Goal: Task Accomplishment & Management: Manage account settings

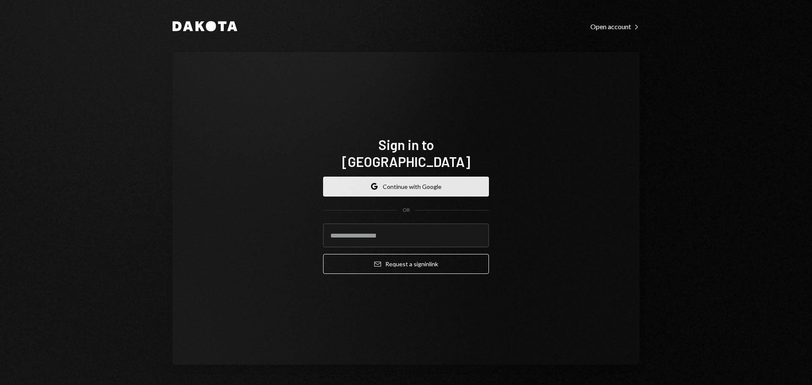
click at [403, 177] on button "Google Continue with Google" at bounding box center [406, 187] width 166 height 20
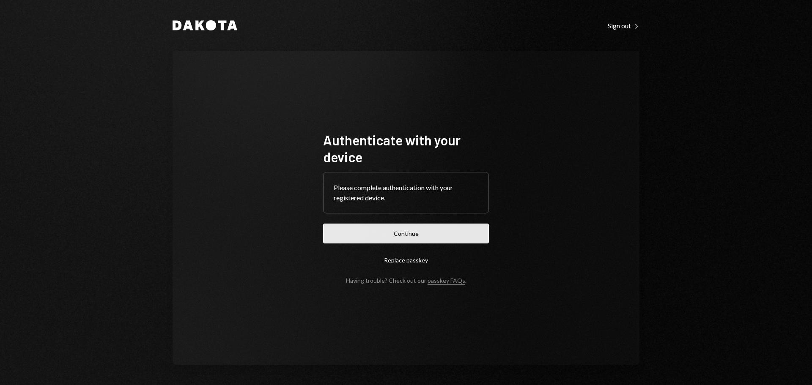
click at [396, 229] on button "Continue" at bounding box center [406, 234] width 166 height 20
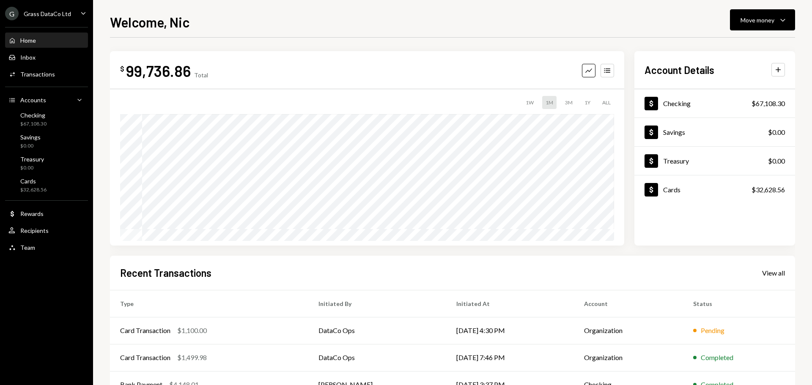
click at [79, 16] on icon "Caret Down" at bounding box center [83, 12] width 9 height 9
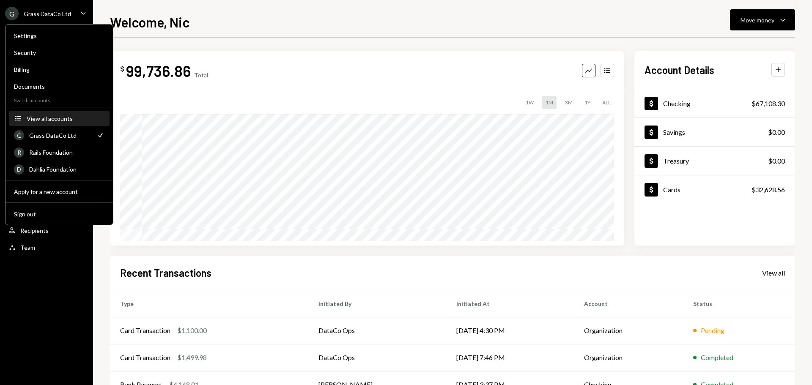
click at [42, 117] on div "View all accounts" at bounding box center [66, 118] width 78 height 7
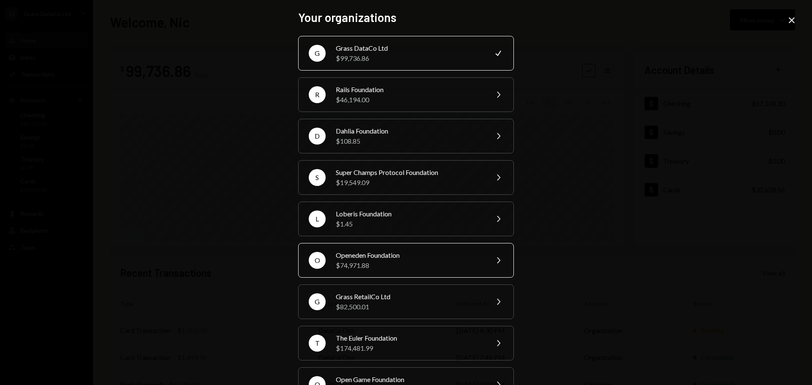
click at [407, 249] on div "O Openeden Foundation $74,971.88 Chevron Right" at bounding box center [406, 260] width 216 height 35
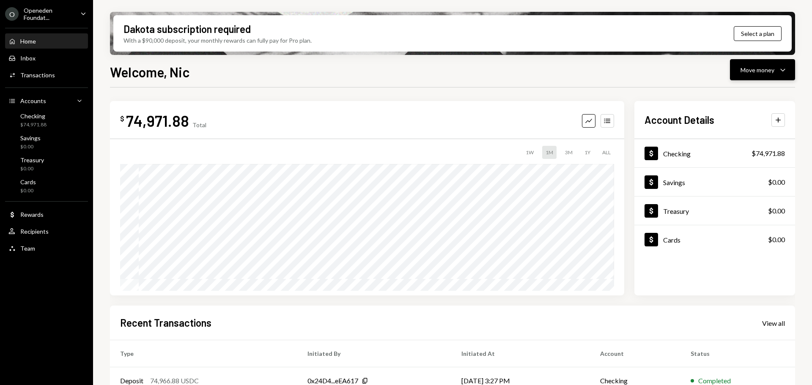
click at [769, 69] on div "Move money" at bounding box center [757, 70] width 34 height 9
click at [734, 133] on div "Deposit" at bounding box center [756, 133] width 62 height 9
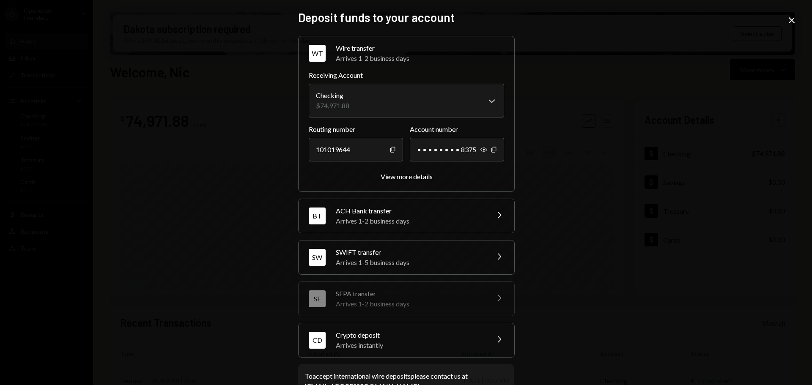
click at [410, 342] on div "Arrives instantly" at bounding box center [410, 345] width 148 height 10
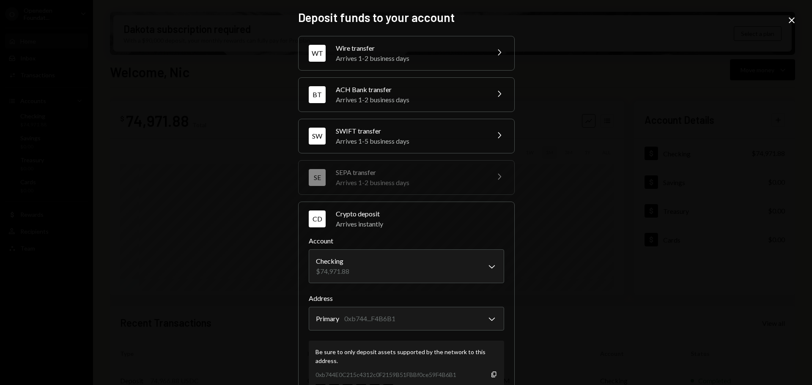
click at [108, 211] on div "**********" at bounding box center [406, 192] width 812 height 385
click at [792, 21] on icon at bounding box center [791, 20] width 6 height 6
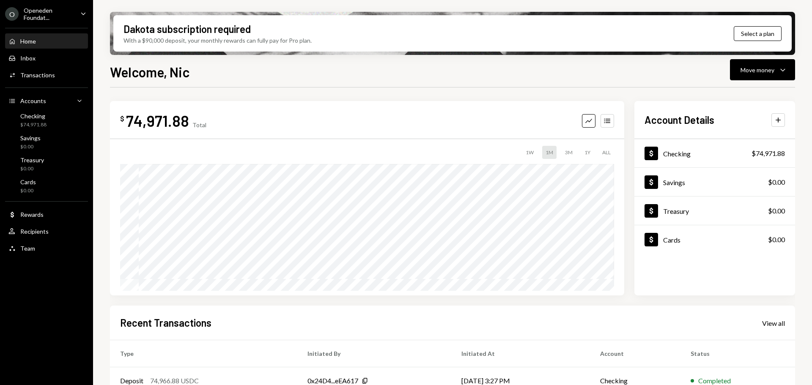
scroll to position [44, 0]
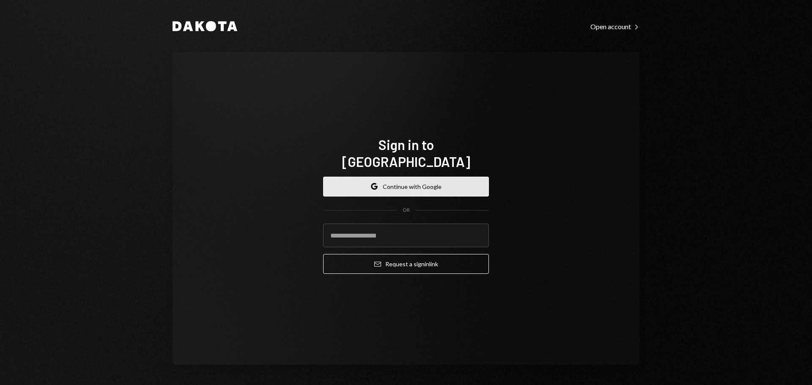
click at [425, 177] on button "Google Continue with Google" at bounding box center [406, 187] width 166 height 20
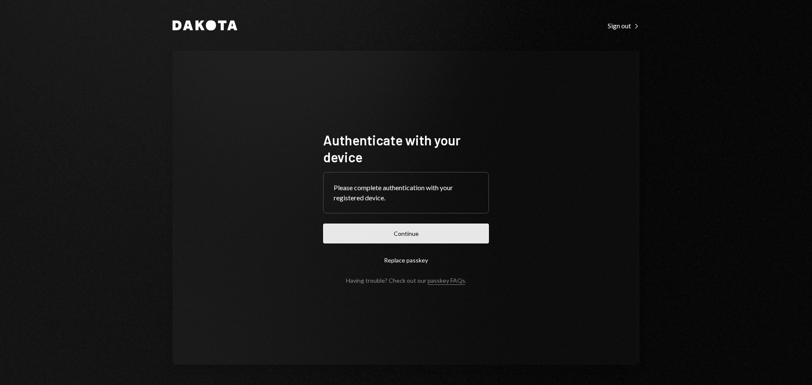
click at [434, 226] on button "Continue" at bounding box center [406, 234] width 166 height 20
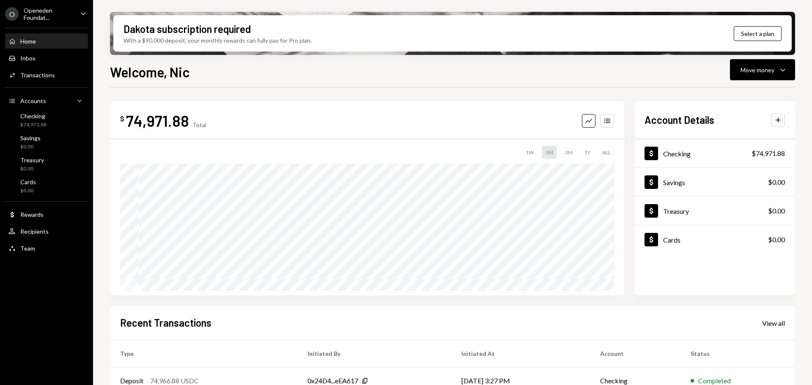
click at [79, 8] on div "O Openeden Foundat... Caret Down" at bounding box center [46, 14] width 93 height 14
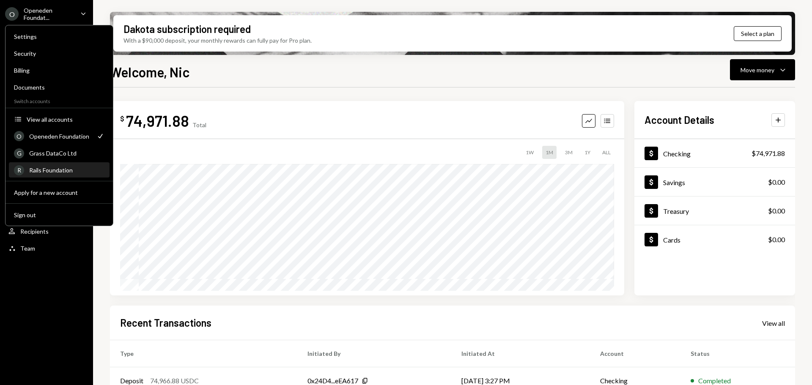
click at [56, 172] on div "Rails Foundation" at bounding box center [66, 170] width 75 height 7
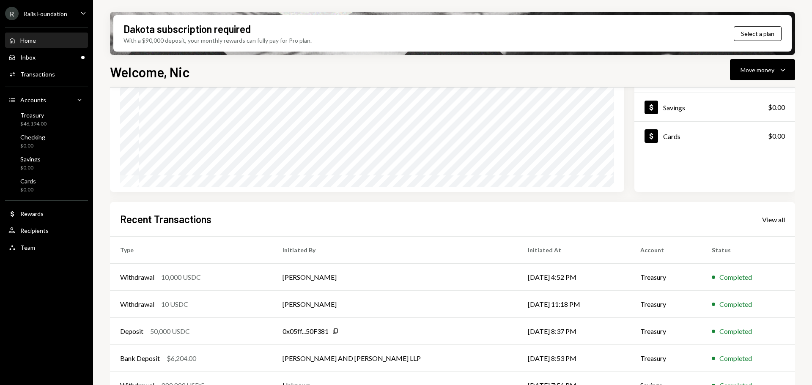
scroll to position [125, 0]
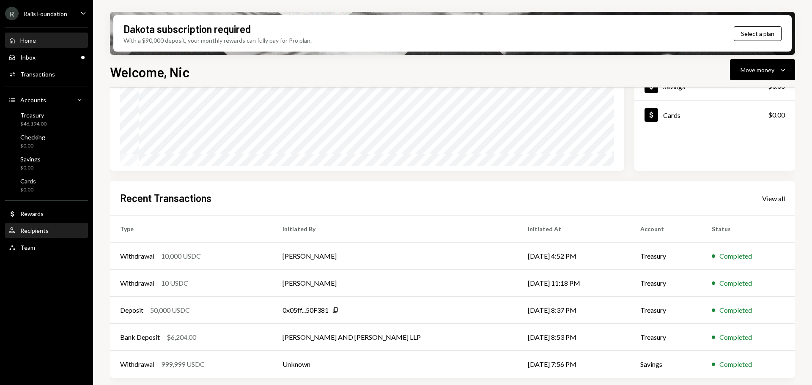
click at [45, 231] on div "Recipients" at bounding box center [34, 230] width 28 height 7
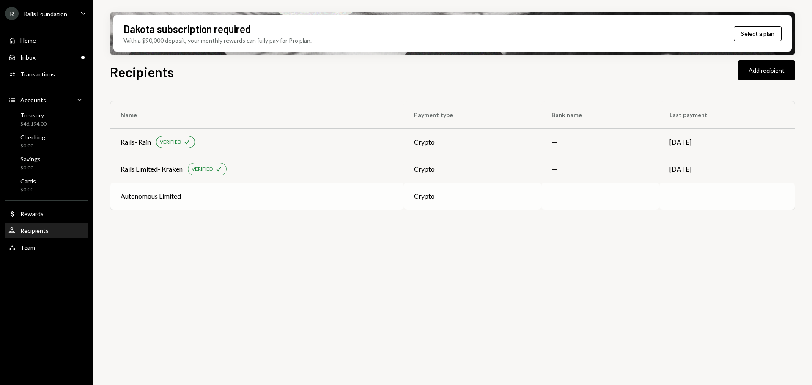
click at [197, 190] on td "Autonomous Limited" at bounding box center [256, 196] width 293 height 27
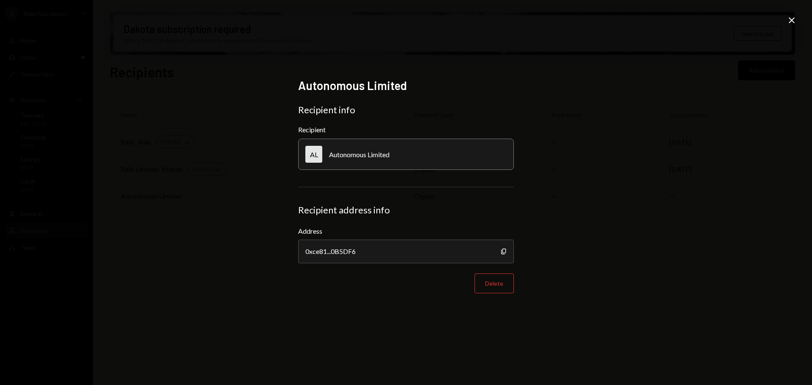
click at [791, 20] on icon at bounding box center [791, 20] width 6 height 6
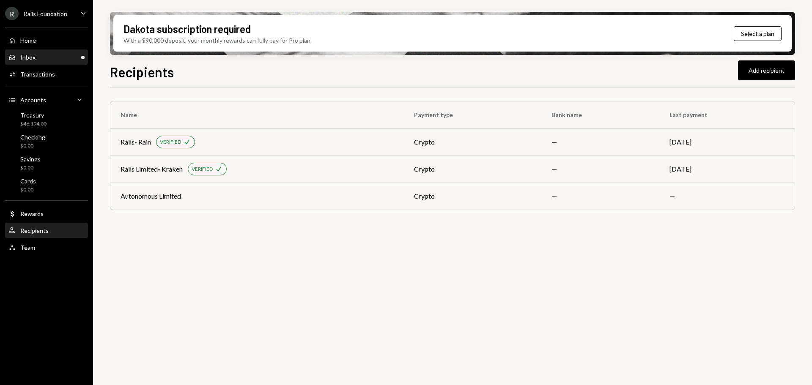
click at [40, 59] on div "Inbox Inbox" at bounding box center [46, 58] width 76 height 8
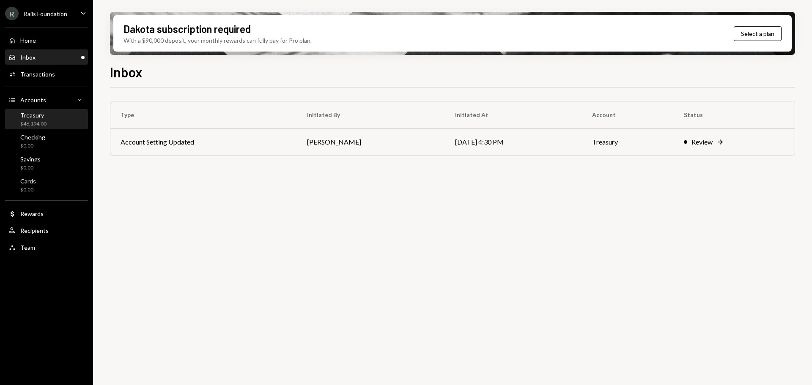
click at [48, 114] on div "Treasury $46,194.00" at bounding box center [46, 120] width 76 height 16
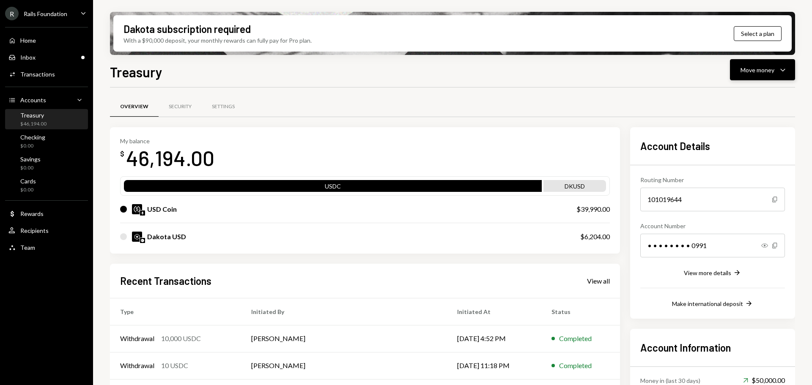
click at [777, 78] on button "Move money Caret Down" at bounding box center [762, 69] width 65 height 21
click at [738, 92] on div "Send" at bounding box center [756, 95] width 62 height 9
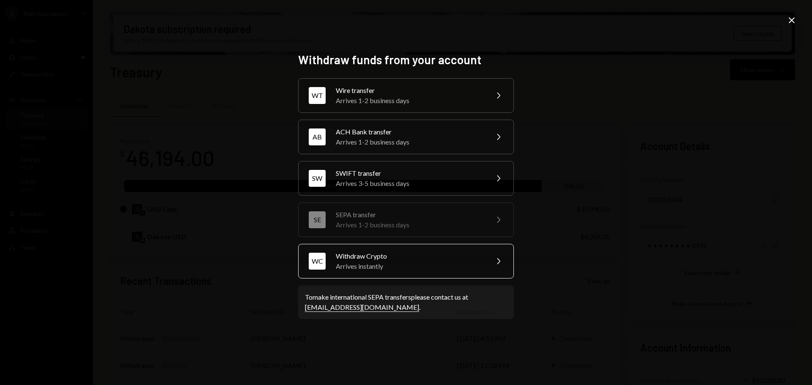
click at [449, 261] on div "Arrives instantly" at bounding box center [409, 266] width 147 height 10
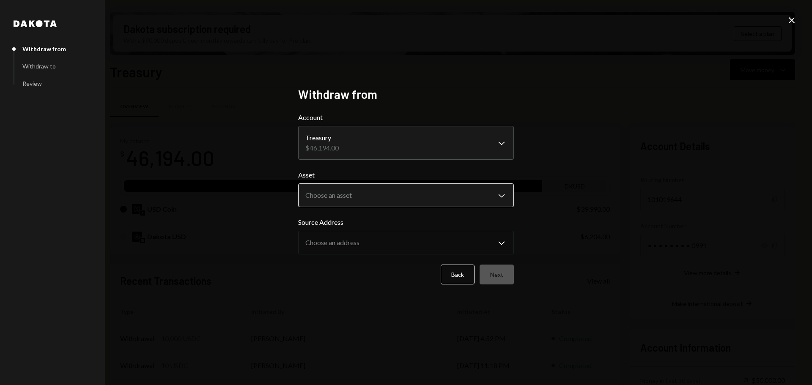
click at [347, 191] on body "R Rails Foundation Caret Down Home Home Inbox Inbox Activities Transactions Acc…" at bounding box center [406, 192] width 812 height 385
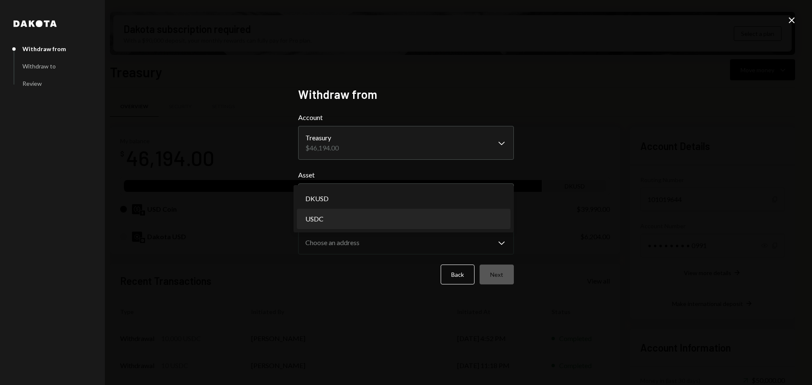
select select "****"
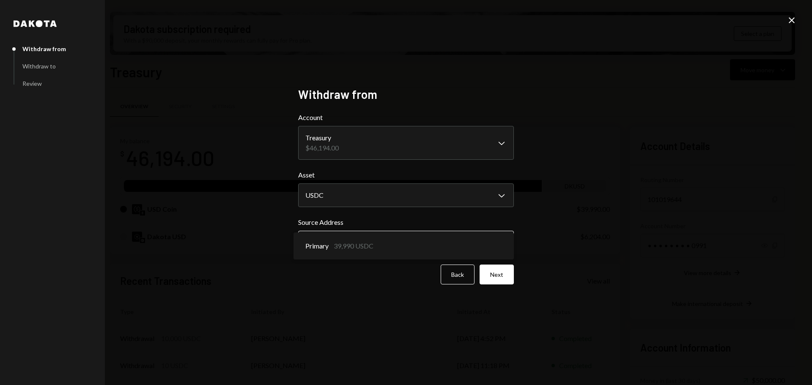
click at [423, 246] on body "R Rails Foundation Caret Down Home Home Inbox Inbox Activities Transactions Acc…" at bounding box center [406, 192] width 812 height 385
click at [566, 241] on div "**********" at bounding box center [406, 192] width 812 height 385
click at [503, 271] on button "Next" at bounding box center [496, 275] width 34 height 20
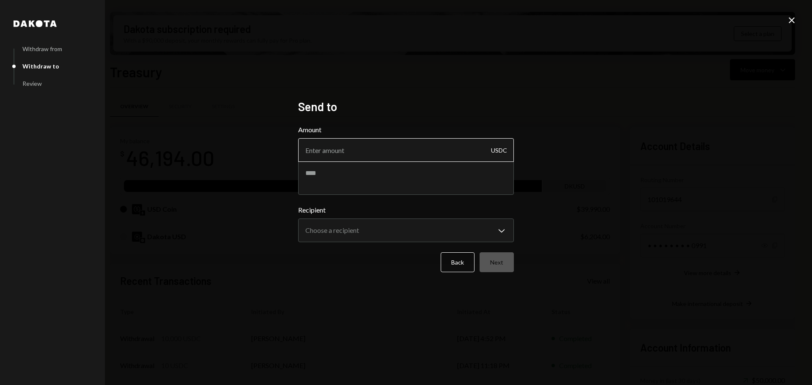
click at [382, 150] on input "Amount" at bounding box center [406, 150] width 216 height 24
type input "1"
click at [347, 175] on textarea at bounding box center [406, 178] width 216 height 34
type textarea "****"
click at [413, 226] on body "R Rails Foundation Caret Down Home Home Inbox Inbox Activities Transactions Acc…" at bounding box center [406, 192] width 812 height 385
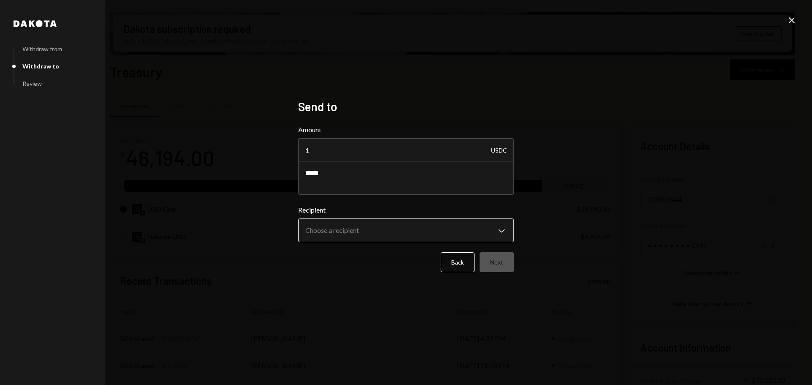
click at [388, 225] on body "R Rails Foundation Caret Down Home Home Inbox Inbox Activities Transactions Acc…" at bounding box center [406, 192] width 812 height 385
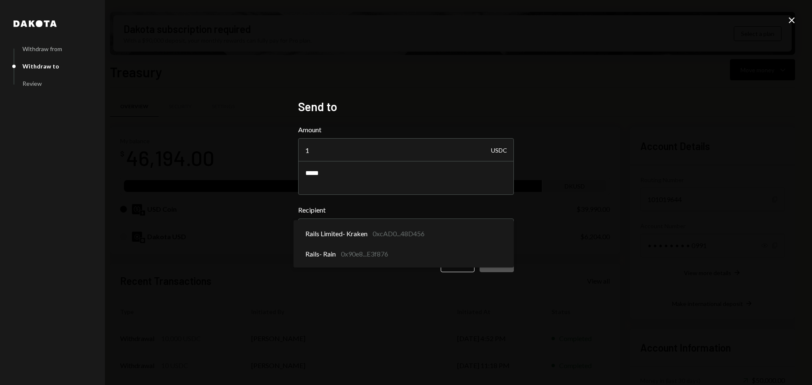
click at [676, 245] on div "**********" at bounding box center [406, 192] width 812 height 385
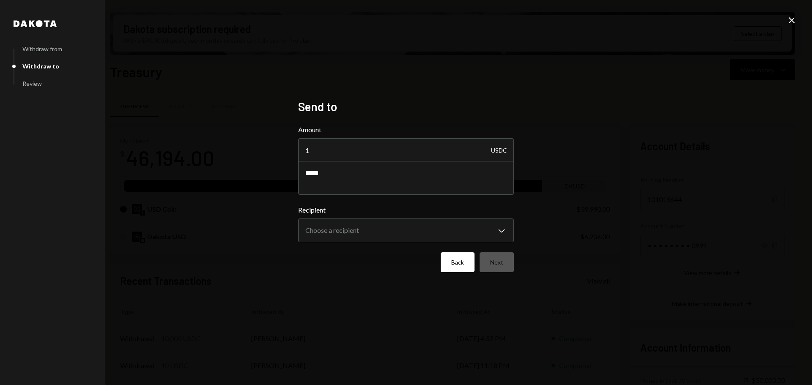
click at [470, 271] on button "Back" at bounding box center [457, 262] width 34 height 20
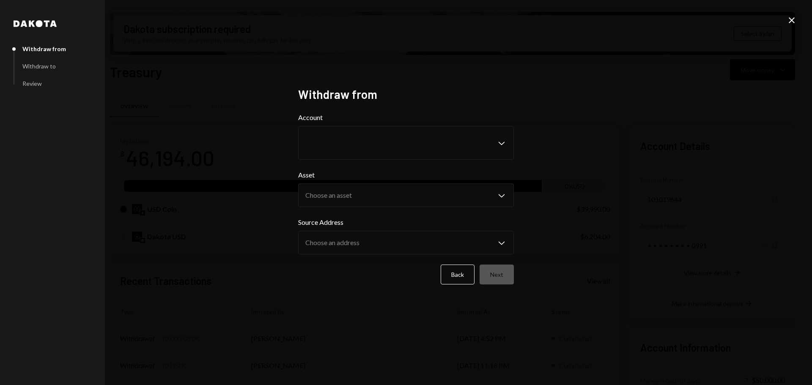
click at [470, 271] on button "Back" at bounding box center [457, 275] width 34 height 20
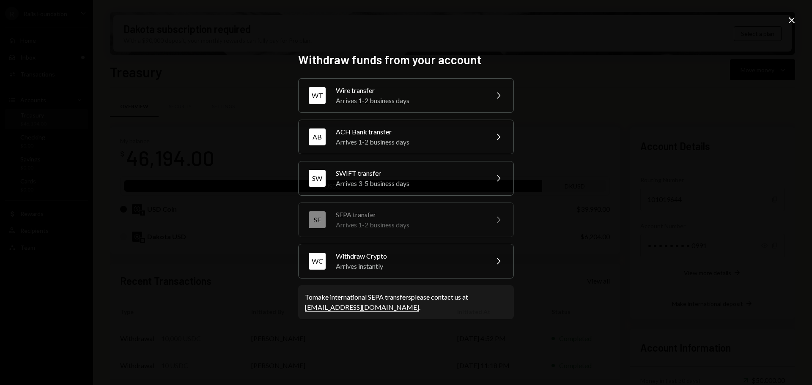
click at [789, 19] on icon "Close" at bounding box center [791, 20] width 10 height 10
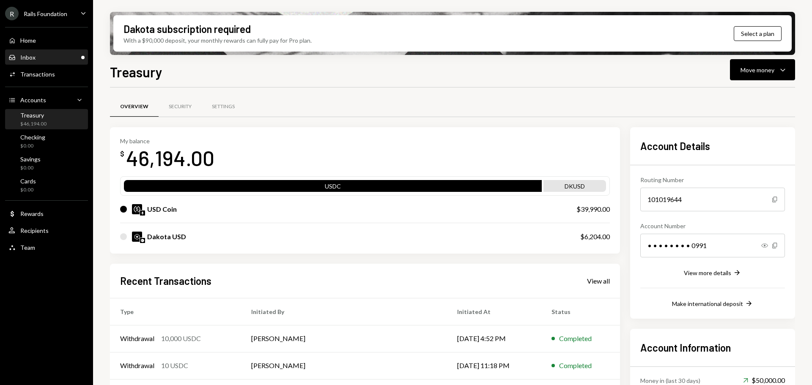
click at [60, 52] on div "Inbox Inbox" at bounding box center [46, 57] width 76 height 14
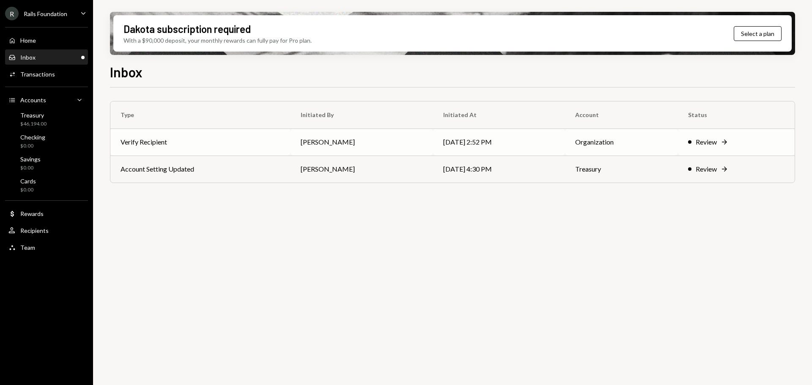
click at [554, 148] on td "10/10/25 2:52 PM" at bounding box center [499, 142] width 132 height 27
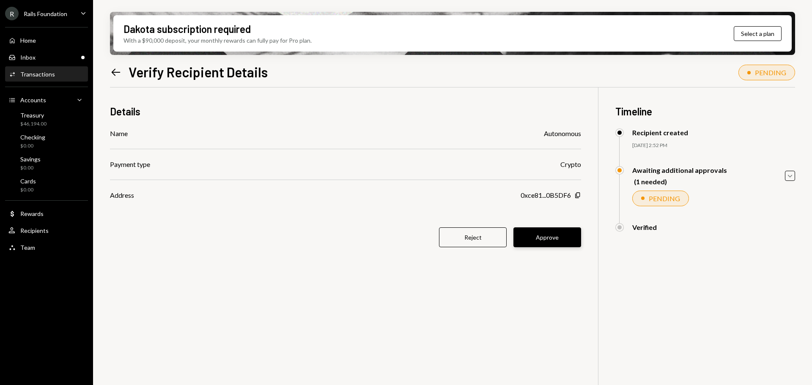
click at [557, 231] on button "Approve" at bounding box center [547, 237] width 68 height 20
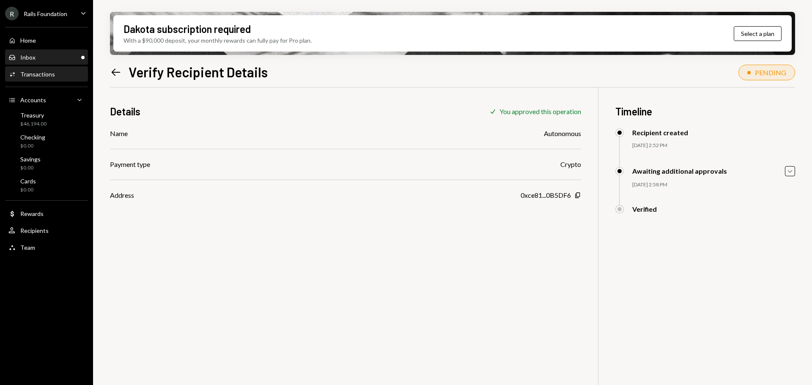
click at [51, 57] on div "Inbox Inbox" at bounding box center [46, 58] width 76 height 8
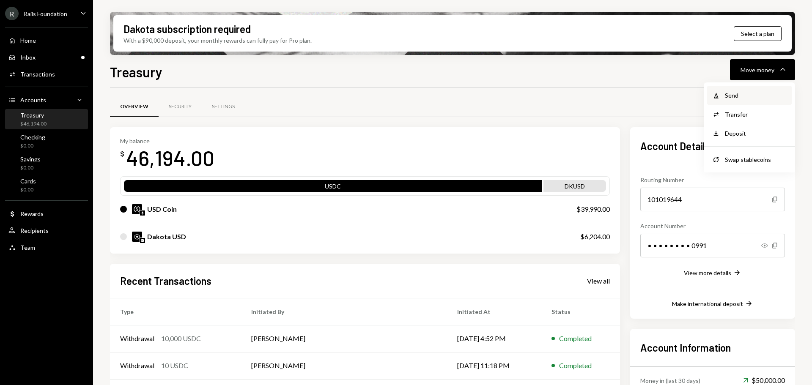
click at [735, 95] on div "Send" at bounding box center [756, 95] width 62 height 9
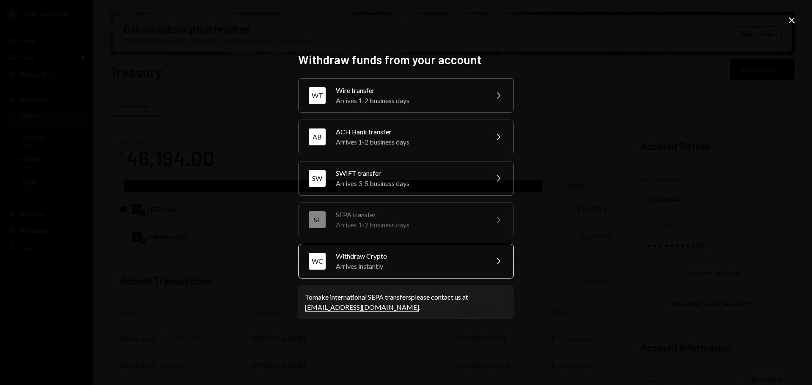
click at [371, 260] on div "Withdraw Crypto" at bounding box center [409, 256] width 147 height 10
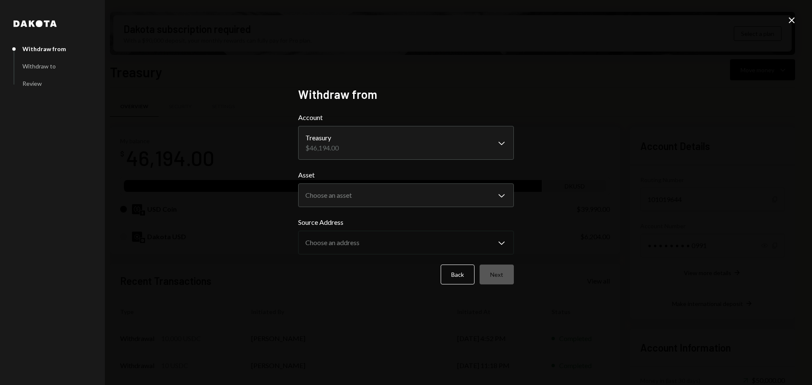
click at [356, 147] on body "R Rails Foundation Caret Down Home Home Inbox Inbox Activities Transactions Acc…" at bounding box center [406, 192] width 812 height 385
click at [353, 201] on body "R Rails Foundation Caret Down Home Home Inbox Inbox Activities Transactions Acc…" at bounding box center [406, 192] width 812 height 385
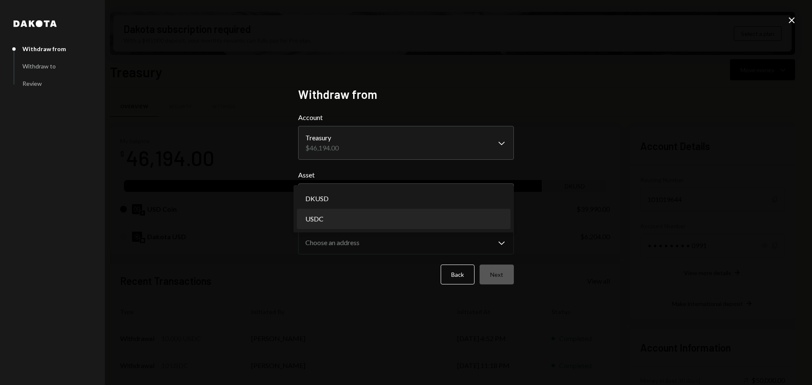
select select "****"
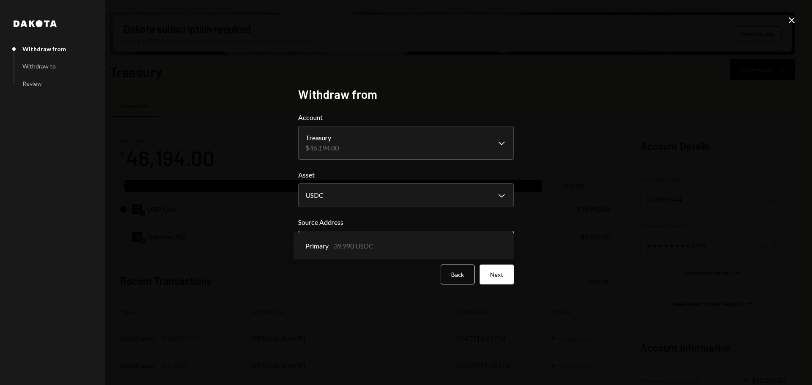
click at [347, 235] on body "R Rails Foundation Caret Down Home Home Inbox Inbox Activities Transactions Acc…" at bounding box center [406, 192] width 812 height 385
click at [500, 276] on button "Next" at bounding box center [496, 275] width 34 height 20
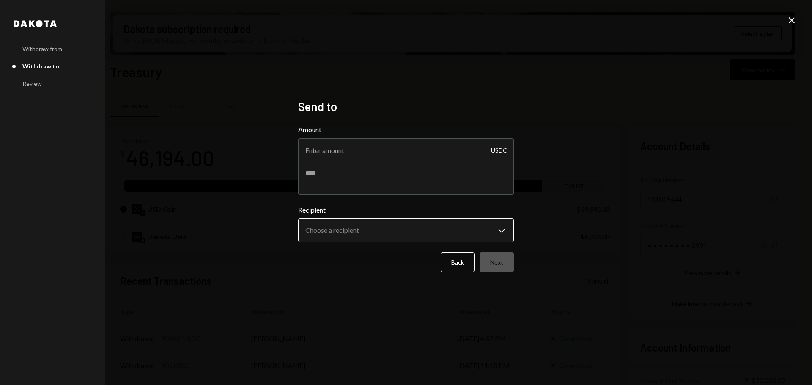
click at [394, 229] on body "R Rails Foundation Caret Down Home Home Inbox Inbox Activities Transactions Acc…" at bounding box center [406, 192] width 812 height 385
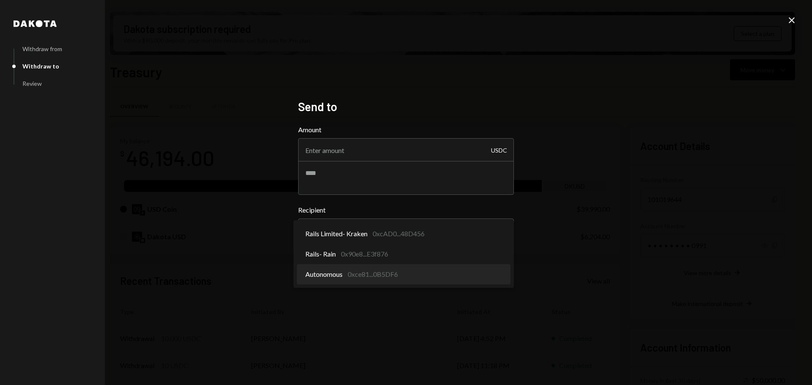
select select "**********"
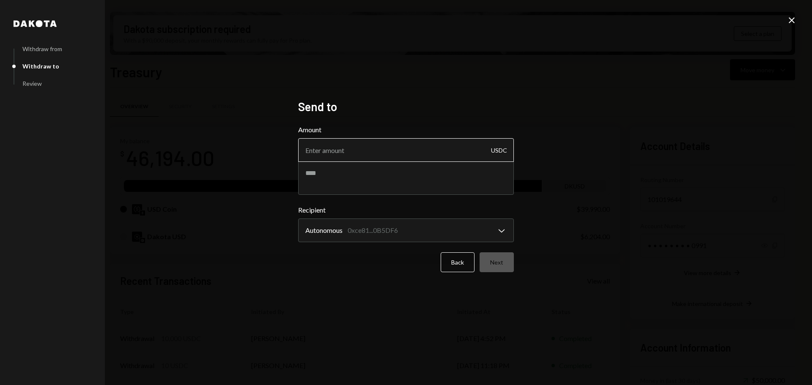
click at [342, 150] on input "Amount" at bounding box center [406, 150] width 216 height 24
type input "1"
click at [337, 180] on textarea at bounding box center [406, 178] width 216 height 34
type textarea "****"
click at [497, 254] on button "Next" at bounding box center [496, 262] width 34 height 20
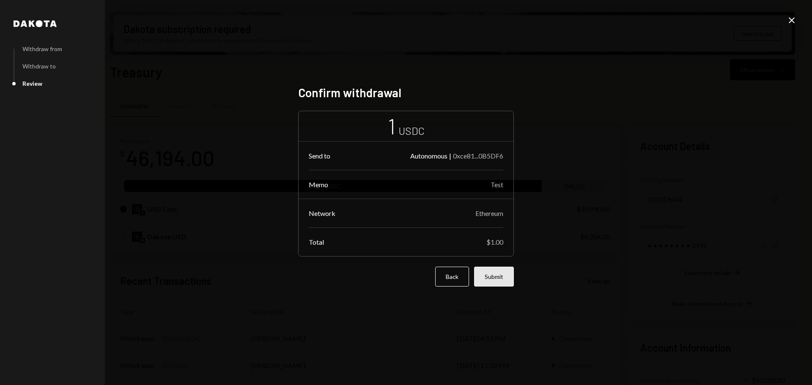
click at [503, 276] on button "Submit" at bounding box center [494, 277] width 40 height 20
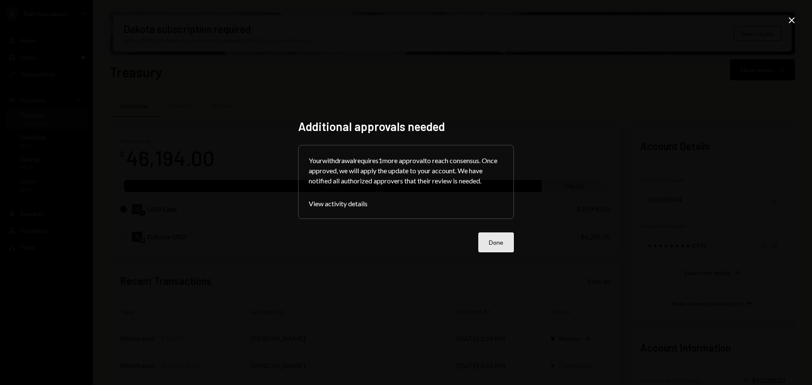
click at [488, 242] on button "Done" at bounding box center [496, 243] width 36 height 20
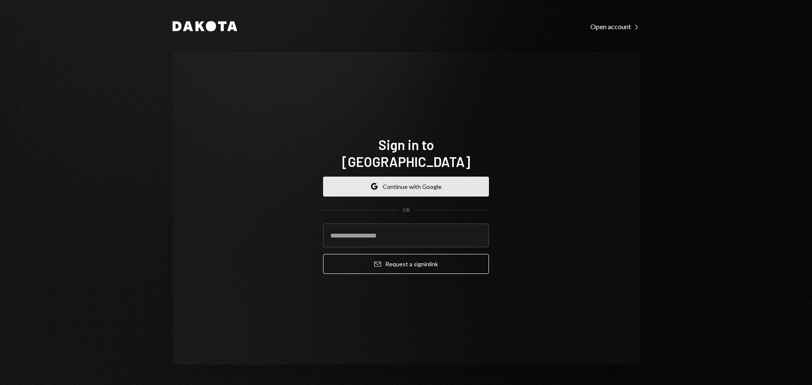
click at [392, 184] on button "Google Continue with Google" at bounding box center [406, 187] width 166 height 20
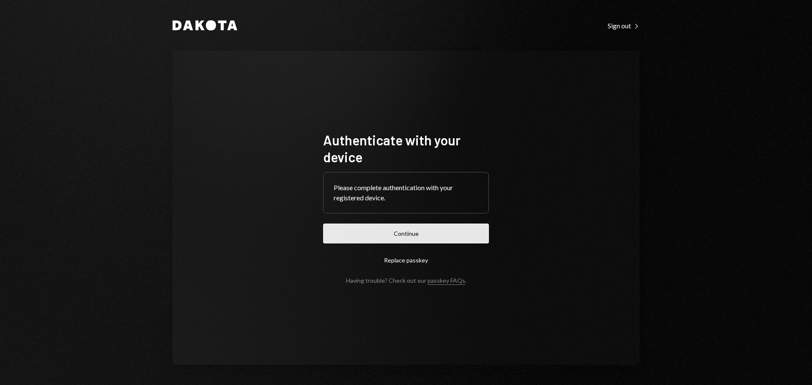
click at [425, 227] on button "Continue" at bounding box center [406, 234] width 166 height 20
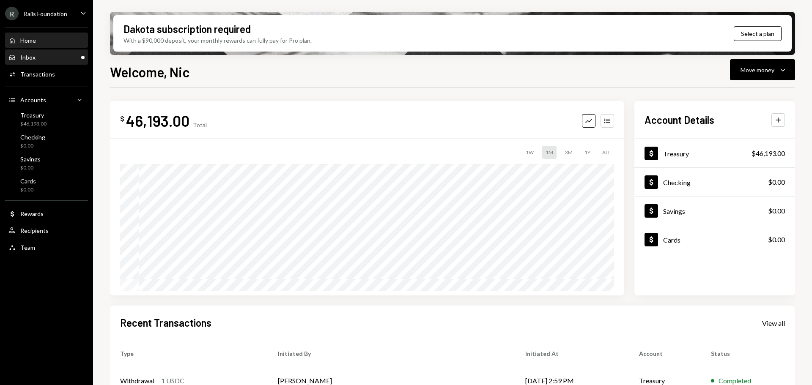
click at [19, 59] on div "Inbox Inbox" at bounding box center [21, 58] width 27 height 8
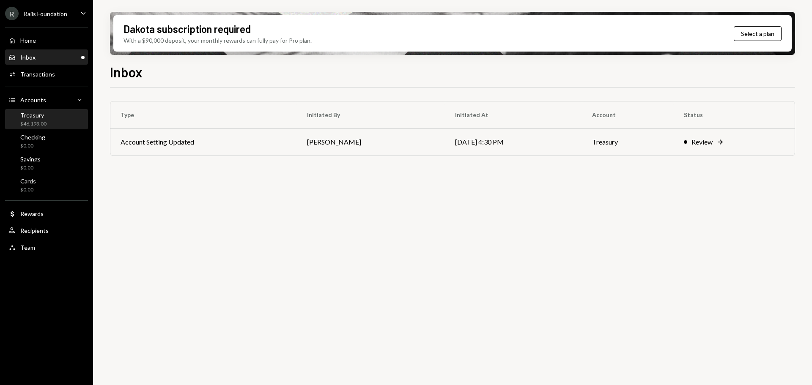
click at [53, 113] on div "Treasury $46,193.00" at bounding box center [46, 120] width 76 height 16
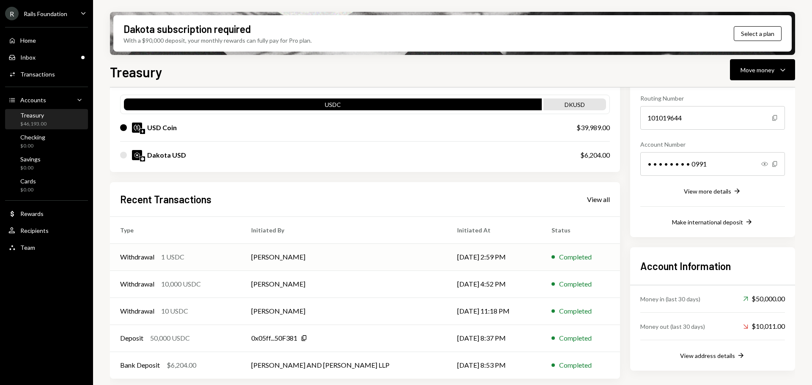
scroll to position [82, 0]
